Goal: Navigation & Orientation: Find specific page/section

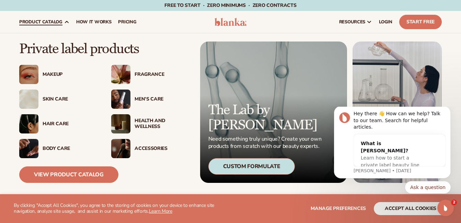
click at [58, 99] on div "Skin Care" at bounding box center [70, 100] width 55 height 6
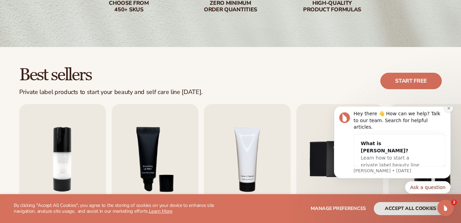
drag, startPoint x: 448, startPoint y: 115, endPoint x: 770, endPoint y: 221, distance: 339.4
click at [448, 110] on icon "Dismiss notification" at bounding box center [449, 109] width 4 height 4
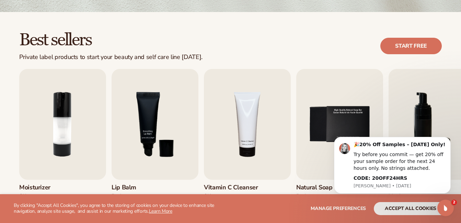
scroll to position [206, 0]
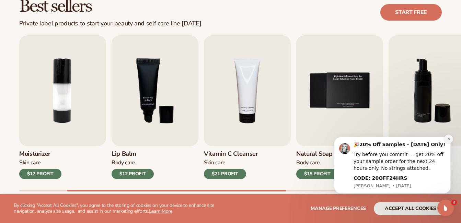
click at [449, 138] on icon "Dismiss notification" at bounding box center [449, 139] width 4 height 4
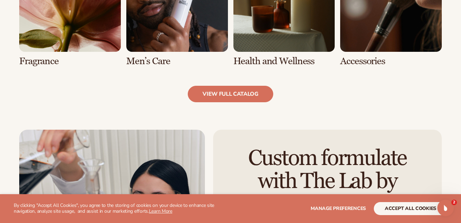
scroll to position [684, 0]
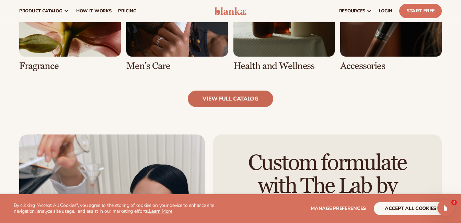
click at [227, 100] on link "view full catalog" at bounding box center [231, 99] width 86 height 16
